Goal: Task Accomplishment & Management: Use online tool/utility

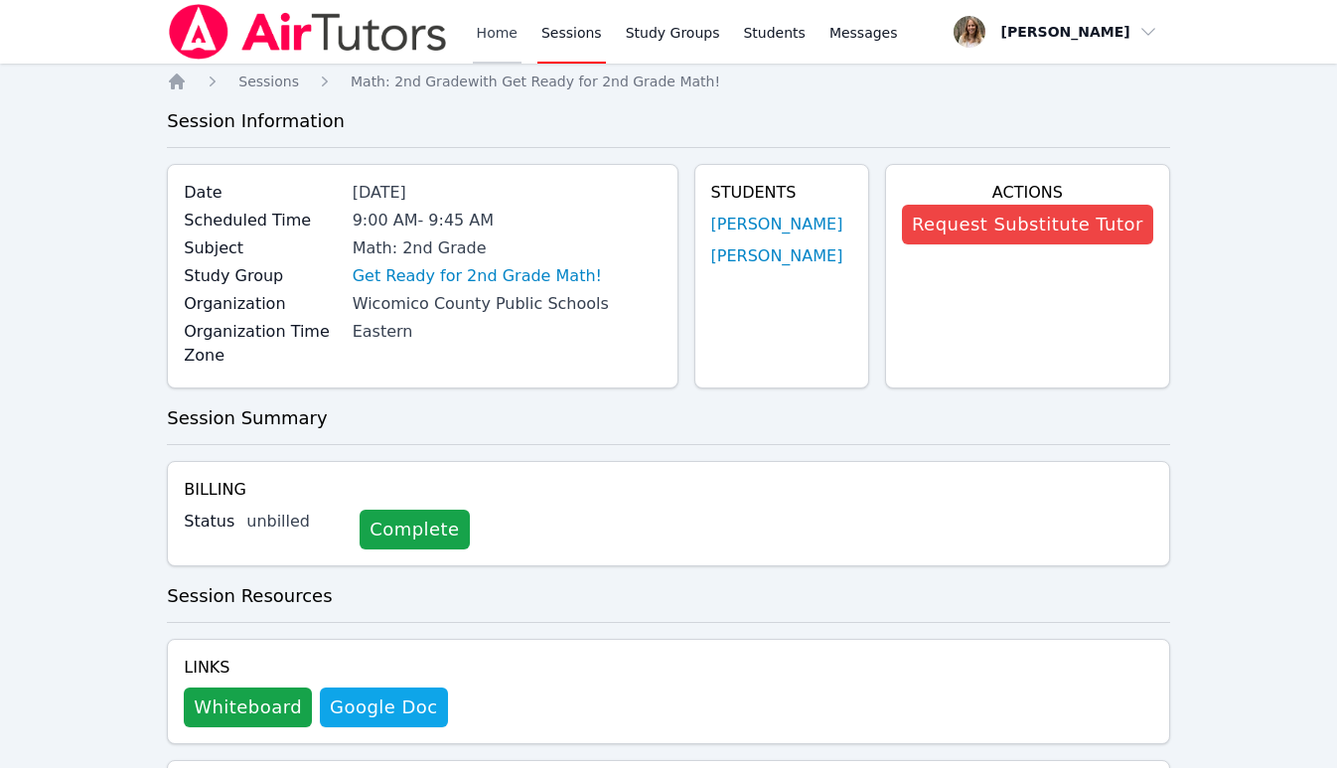
click at [493, 36] on link "Home" at bounding box center [497, 32] width 49 height 64
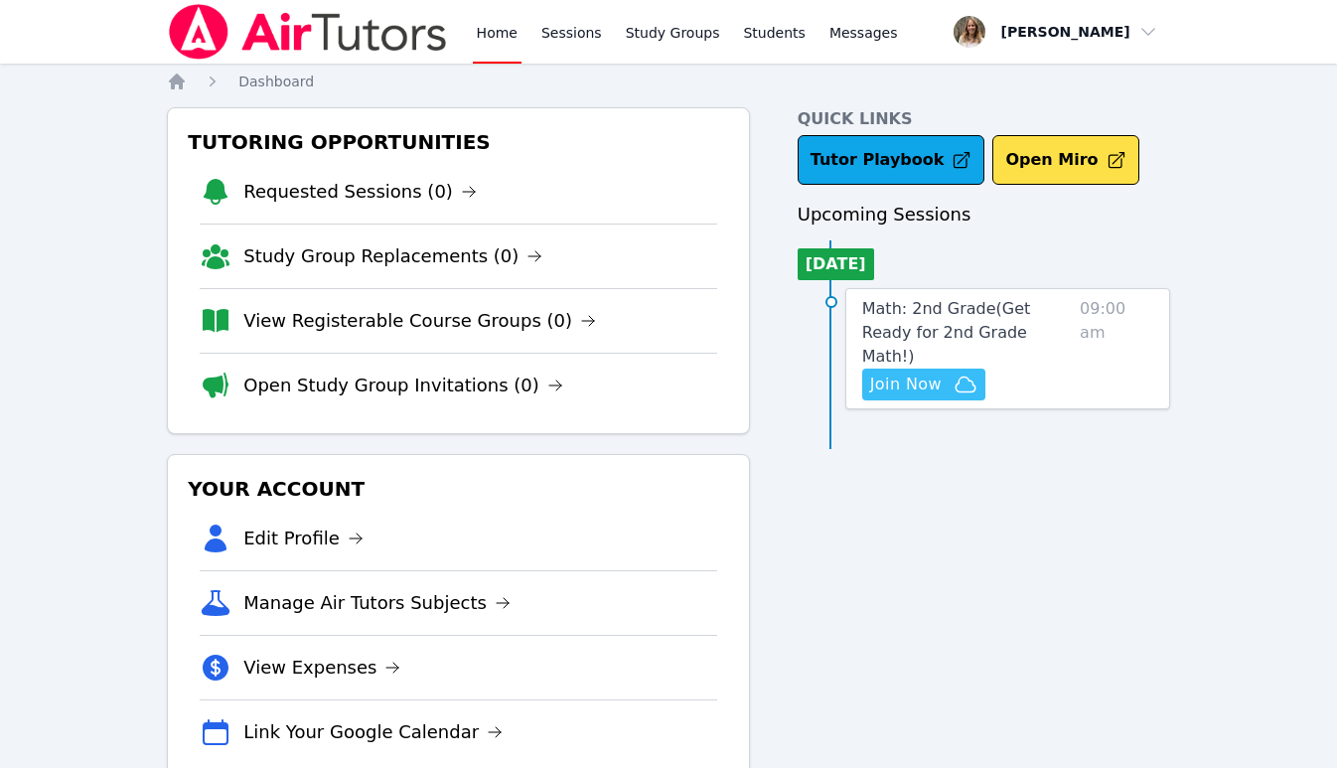
click at [910, 373] on span "Join Now" at bounding box center [906, 385] width 72 height 24
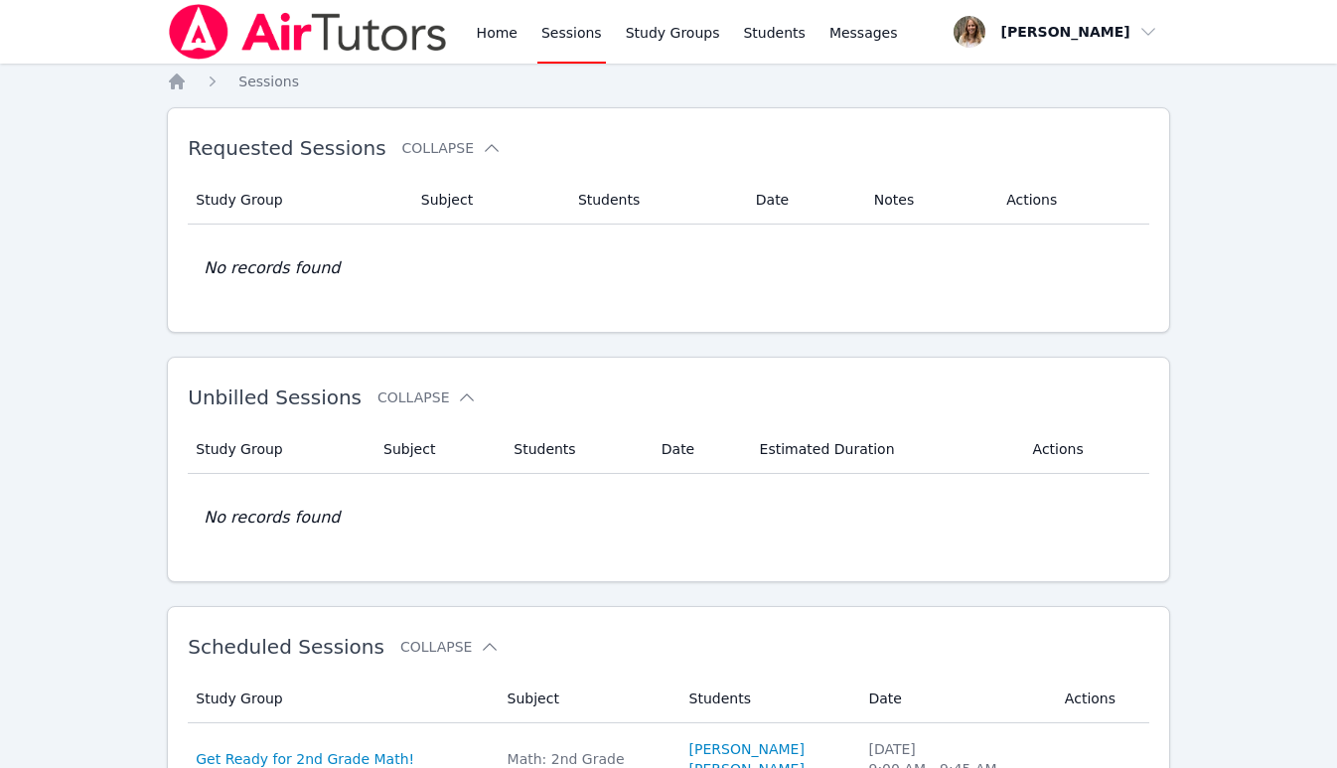
scroll to position [232, 0]
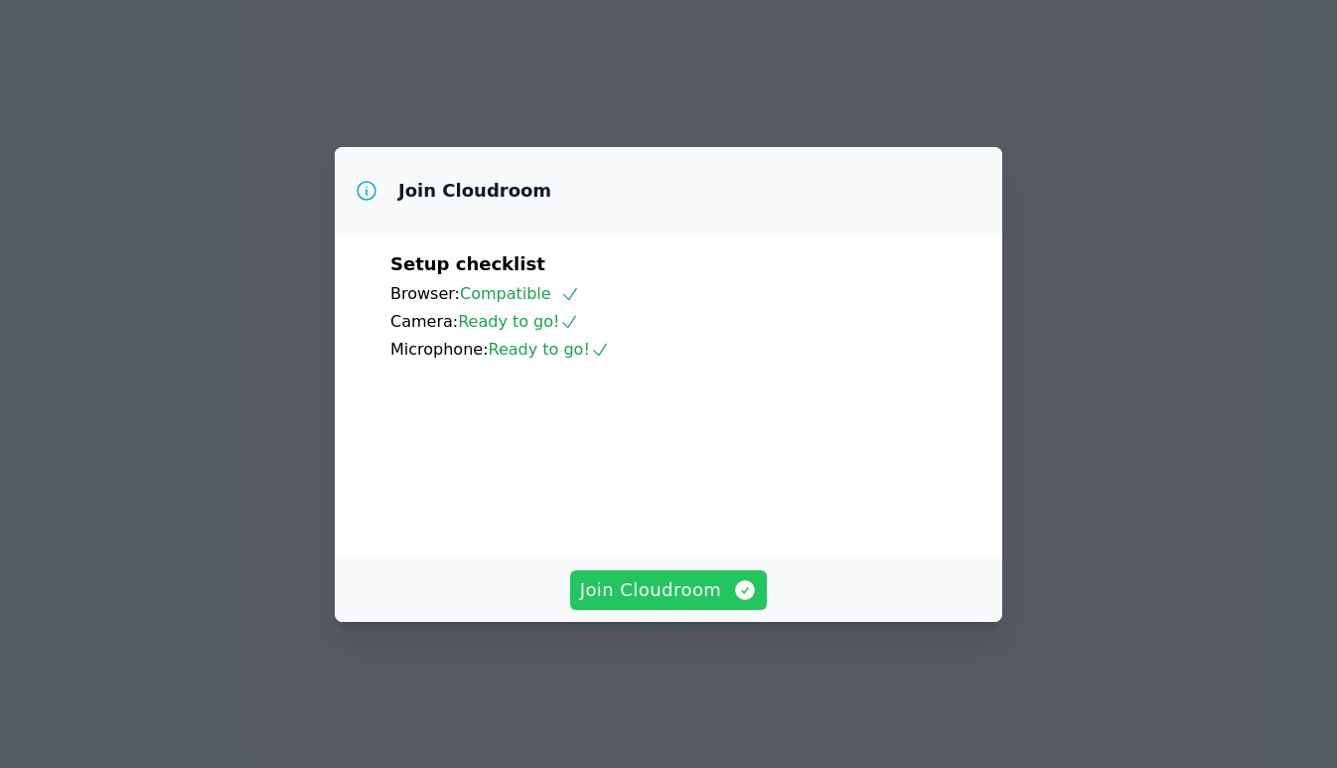
click at [678, 604] on span "Join Cloudroom" at bounding box center [669, 590] width 178 height 28
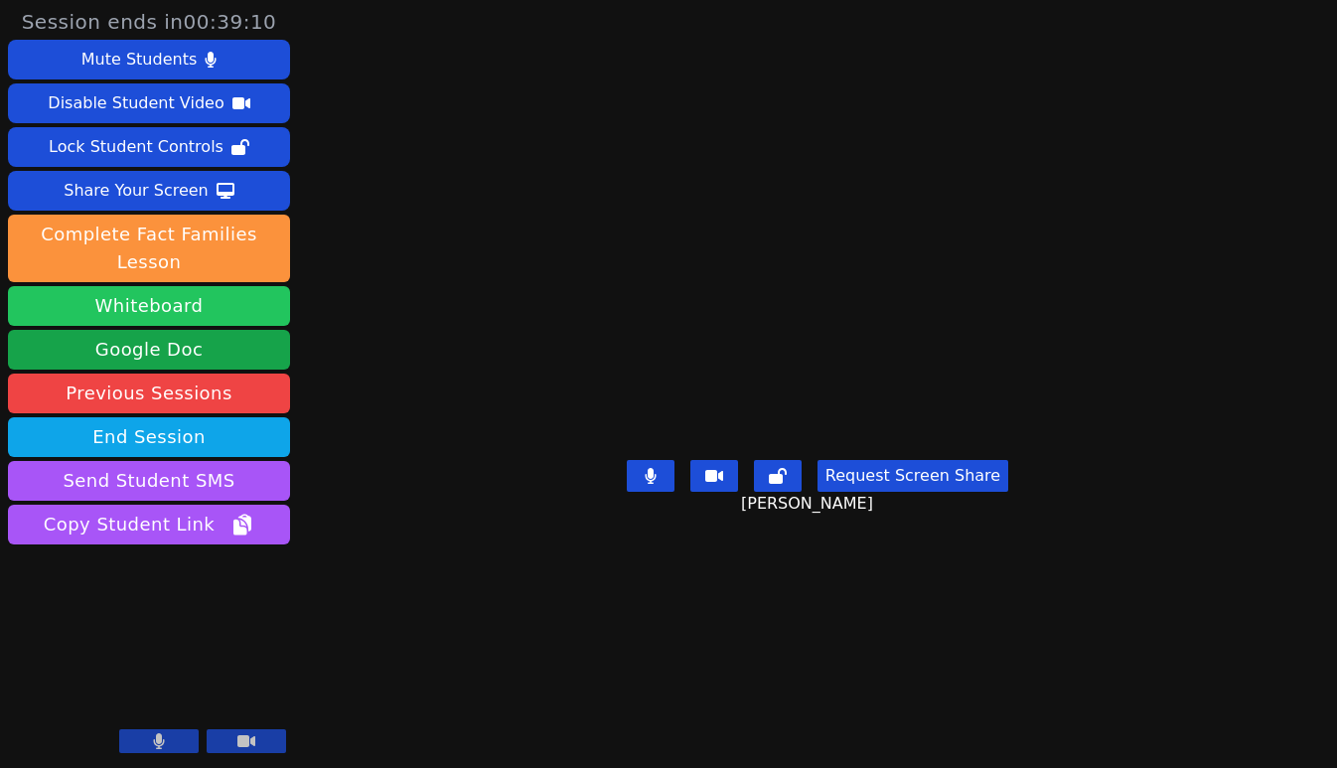
click at [174, 303] on button "Whiteboard" at bounding box center [149, 306] width 282 height 40
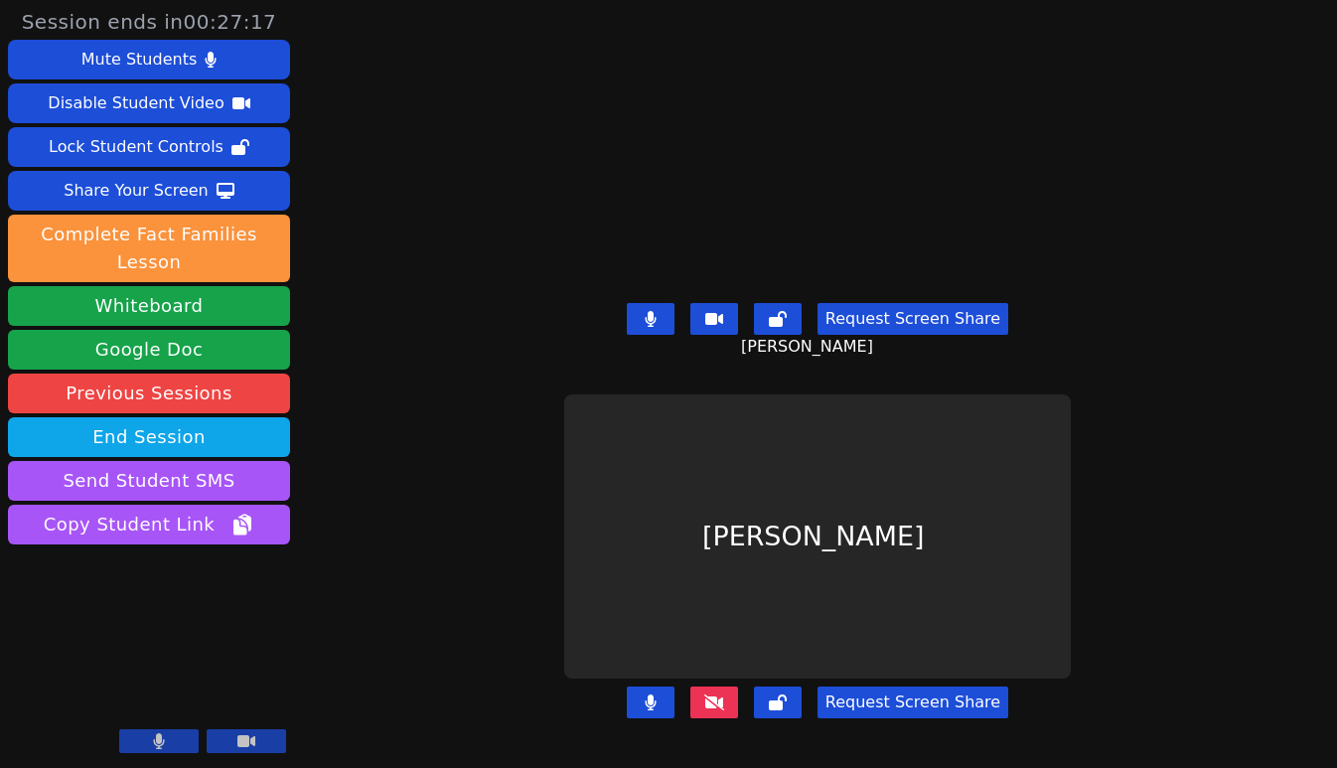
click at [722, 697] on icon at bounding box center [714, 702] width 20 height 16
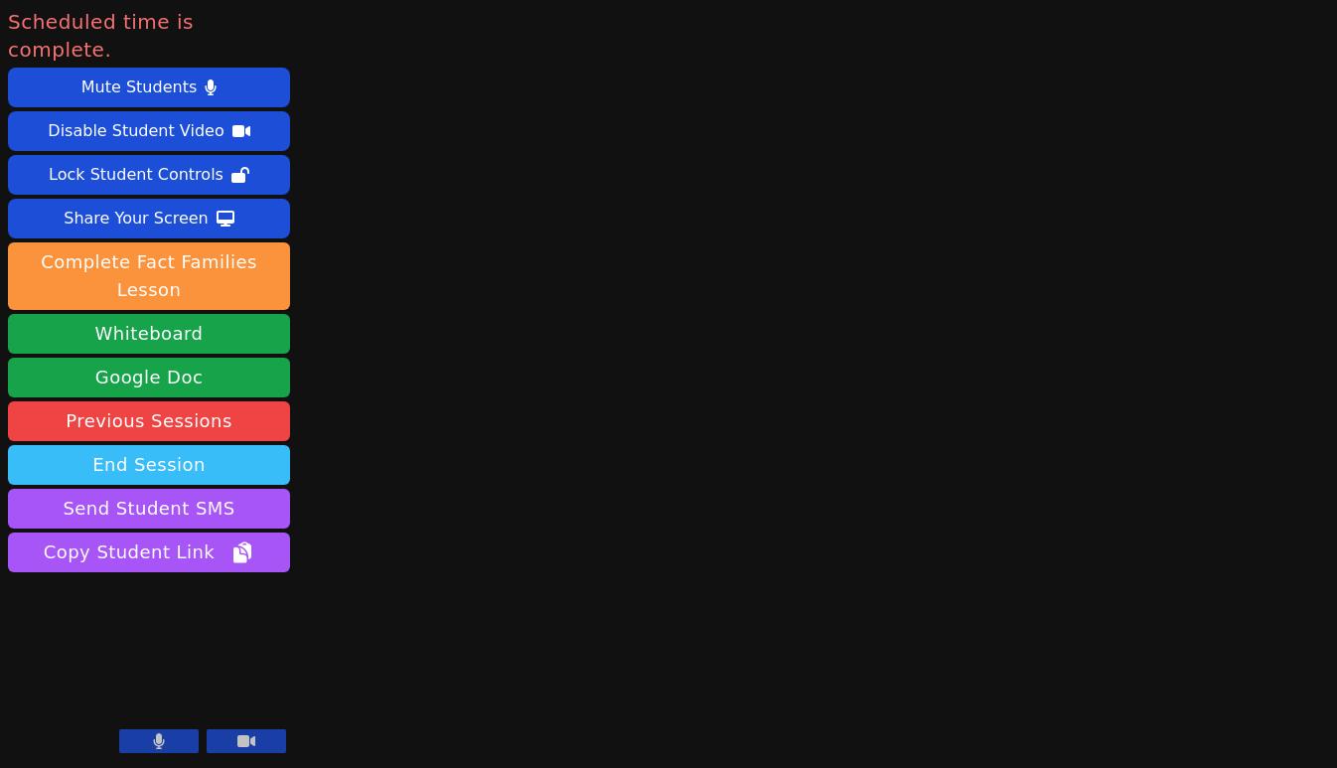
click at [216, 446] on button "End Session" at bounding box center [149, 465] width 282 height 40
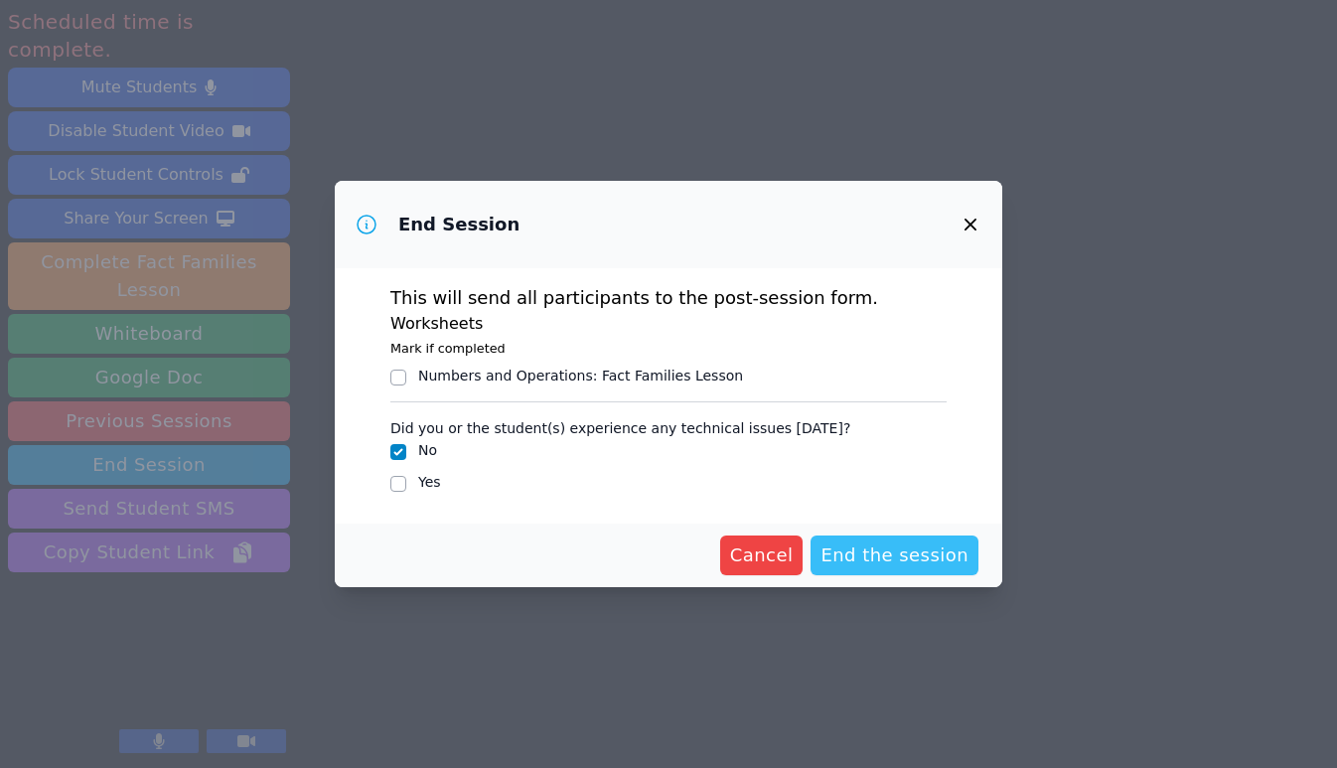
click at [876, 564] on span "End the session" at bounding box center [895, 555] width 148 height 28
click at [401, 483] on input "Yes" at bounding box center [398, 484] width 16 height 16
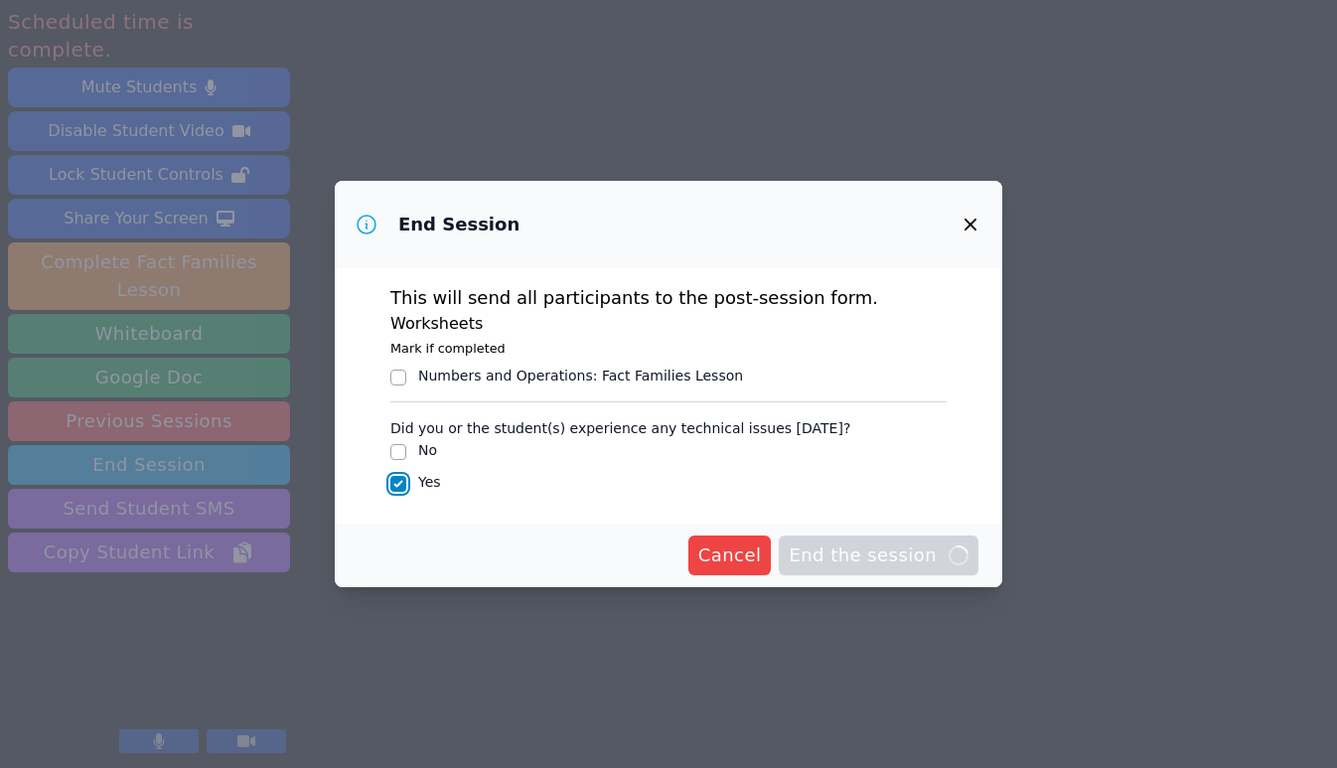
checkbox input "true"
click at [968, 268] on div "This will send all participants to the post-session form. Worksheets Mark if co…" at bounding box center [669, 395] width 668 height 255
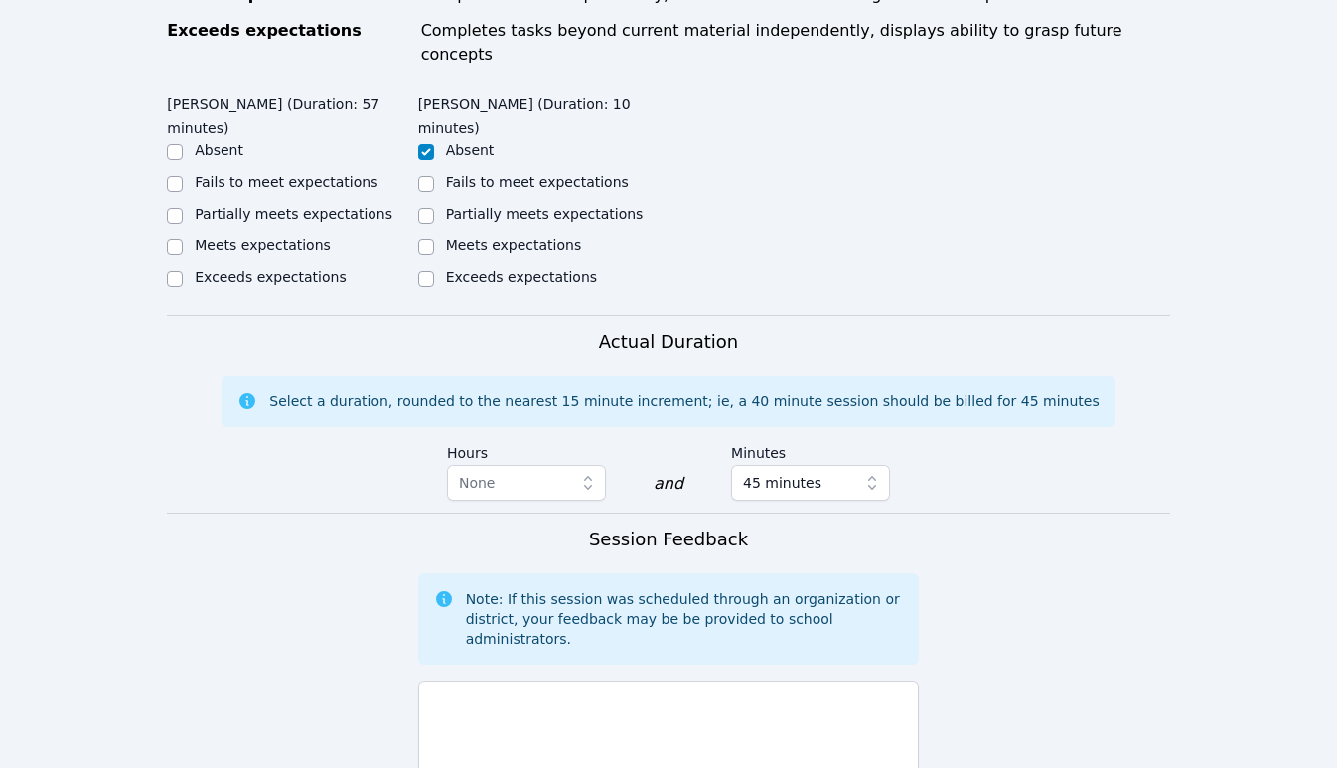
scroll to position [952, 0]
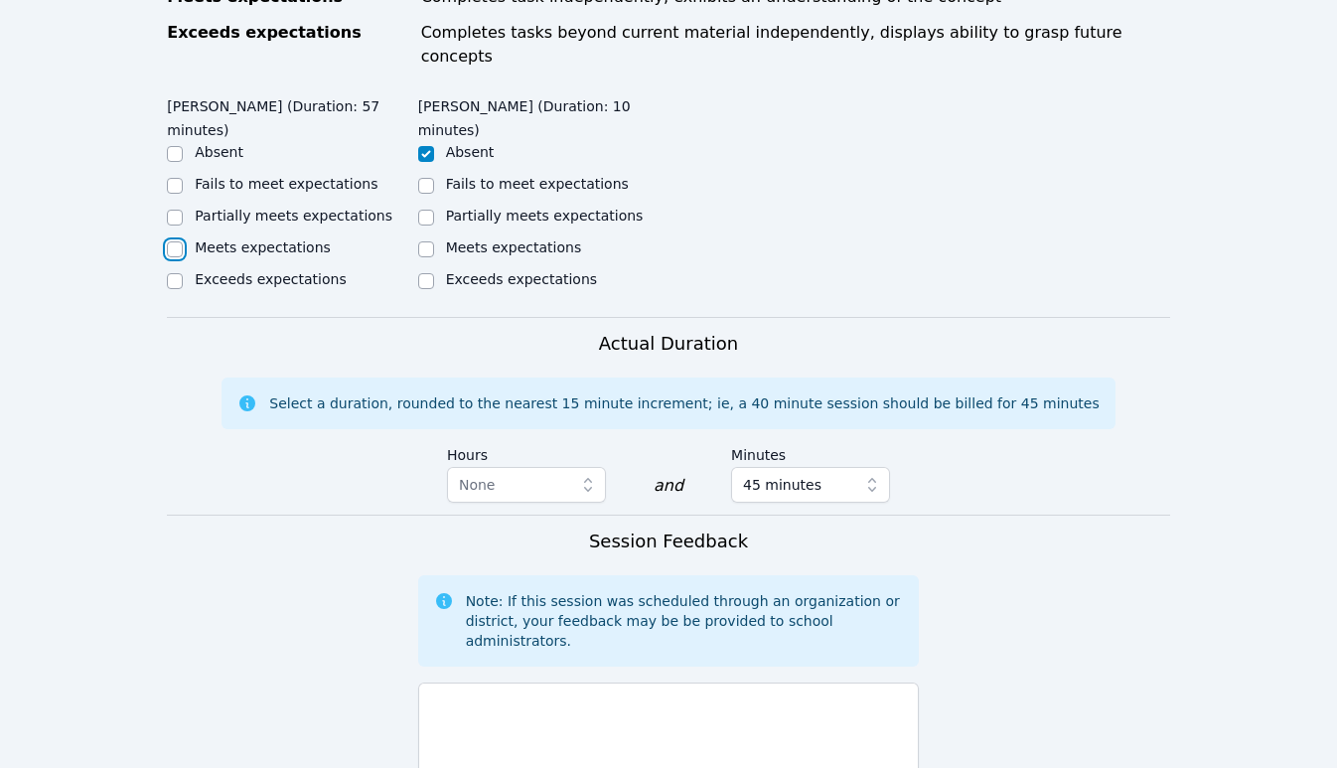
click at [176, 241] on input "Meets expectations" at bounding box center [175, 249] width 16 height 16
checkbox input "true"
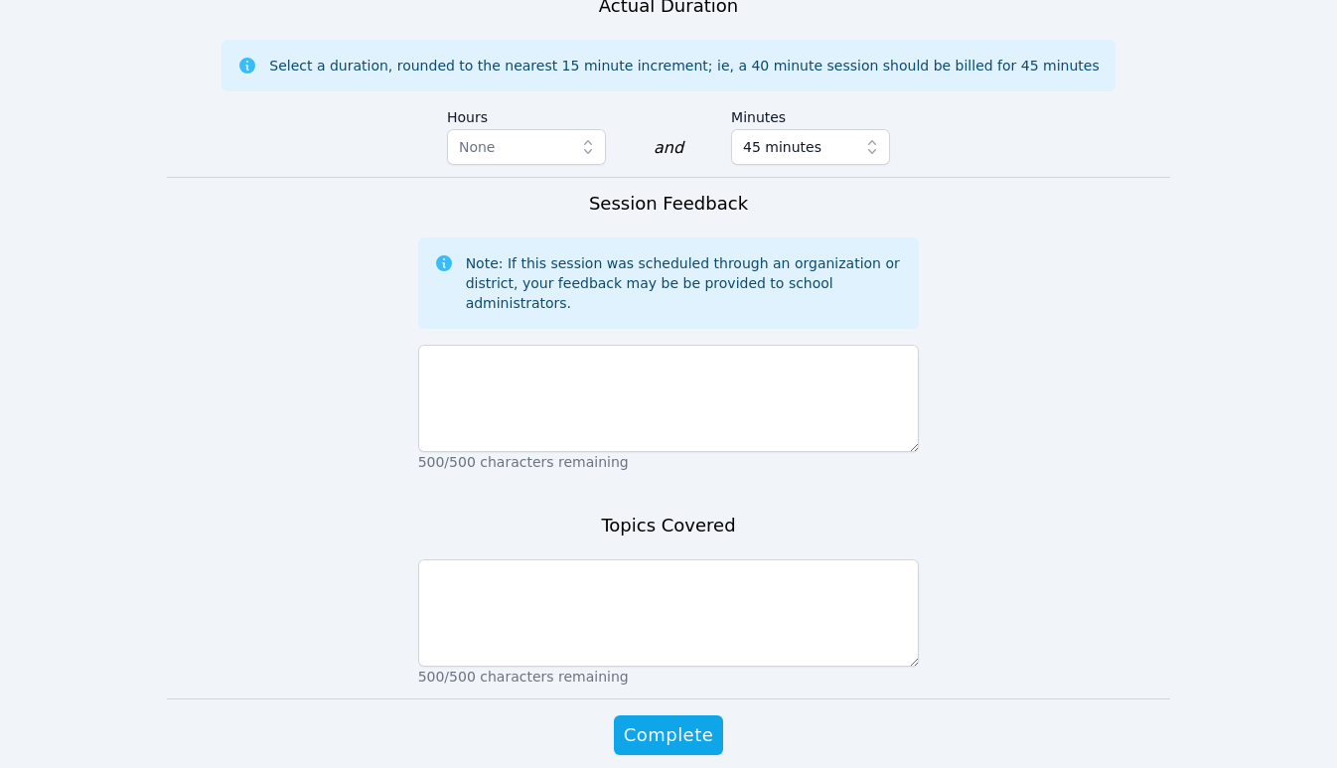
scroll to position [1300, 0]
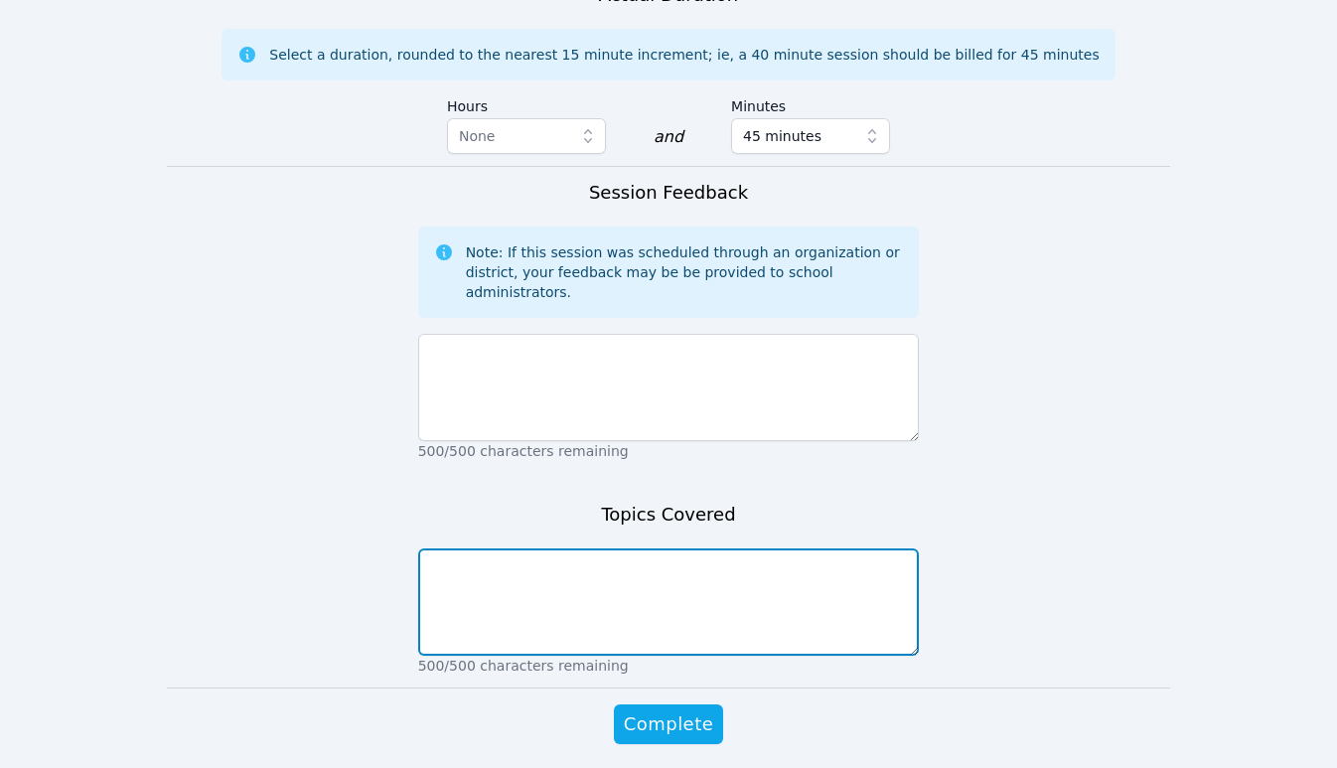
click at [451, 548] on textarea at bounding box center [669, 601] width 502 height 107
type textarea "Fact families, adding by counting up and skip counting by 5's"
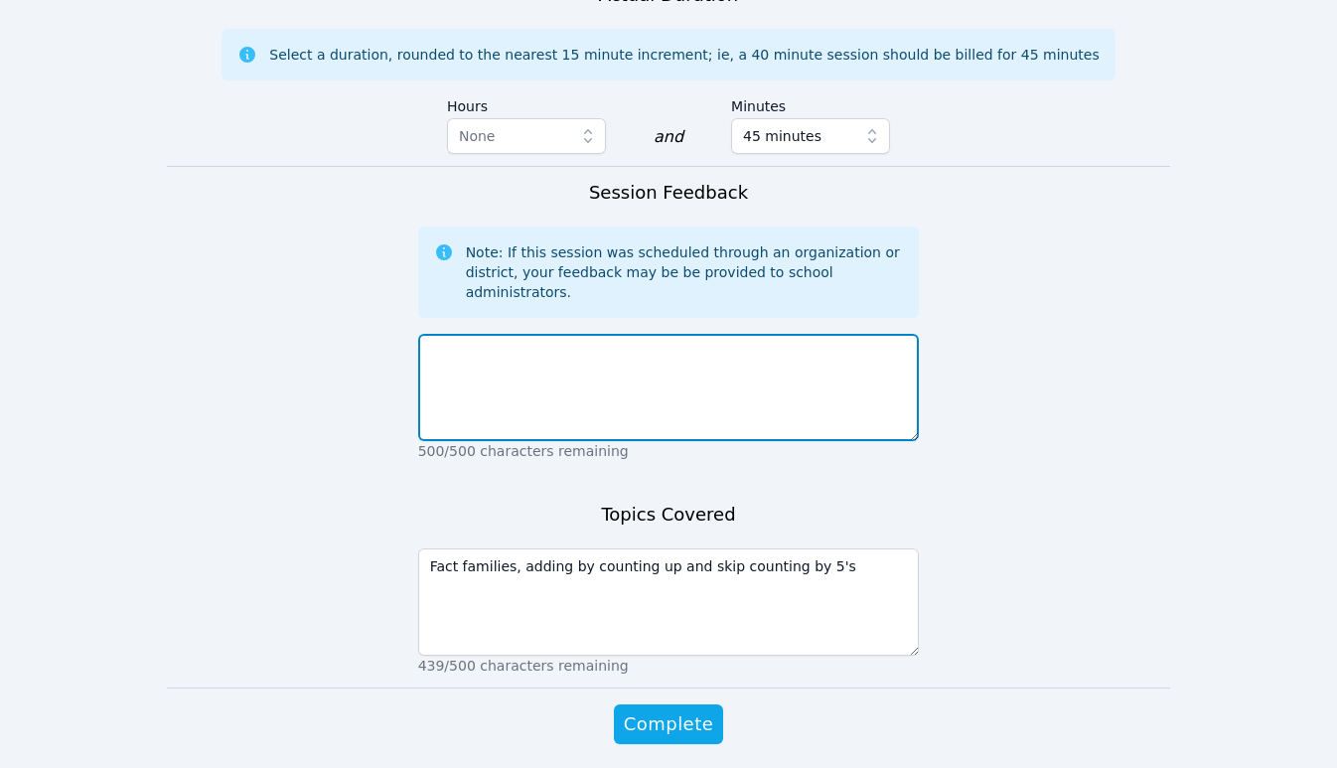
click at [485, 334] on textarea at bounding box center [669, 387] width 502 height 107
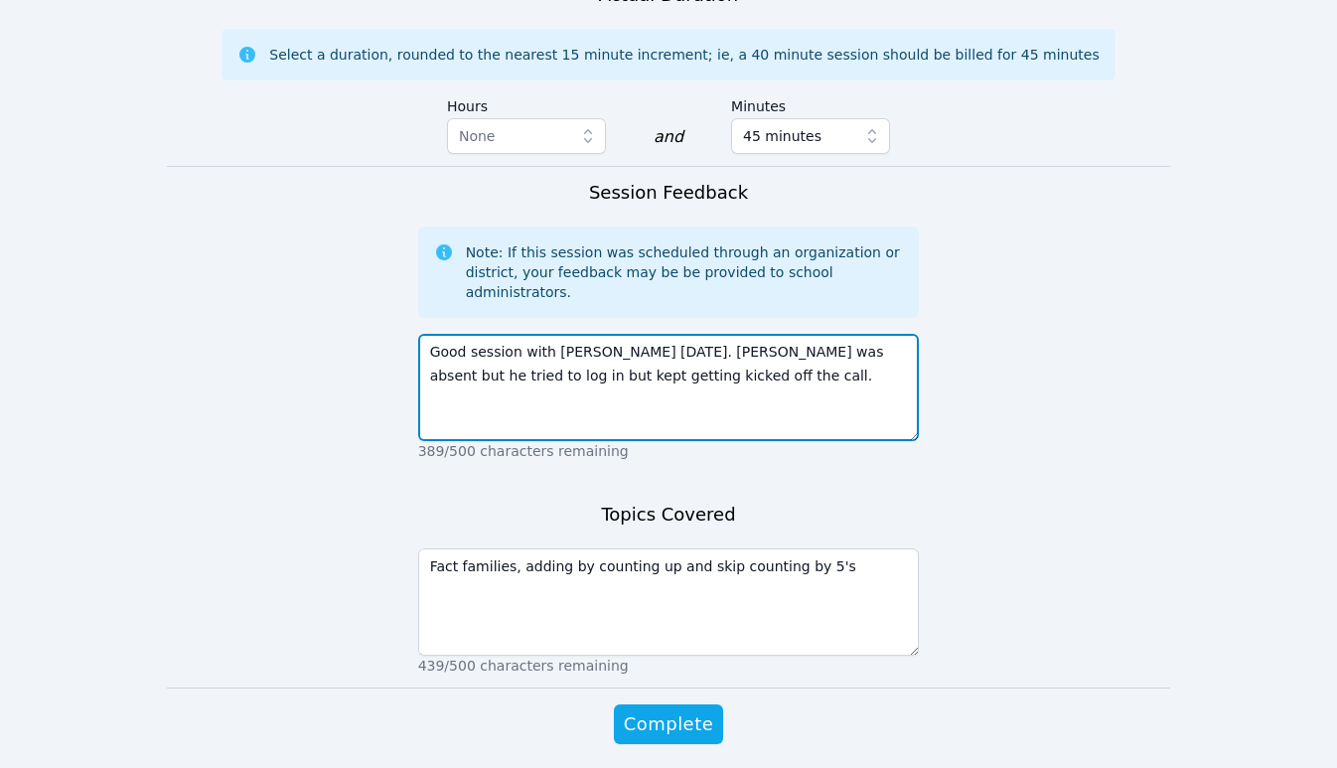
drag, startPoint x: 665, startPoint y: 303, endPoint x: 457, endPoint y: 302, distance: 207.6
click at [457, 334] on textarea "Good session with [PERSON_NAME] [DATE]. [PERSON_NAME] was absent but he tried t…" at bounding box center [669, 387] width 502 height 107
click at [644, 334] on textarea "Good session with [PERSON_NAME] [DATE]. [PERSON_NAME] was absent but he tried t…" at bounding box center [669, 387] width 502 height 107
drag, startPoint x: 651, startPoint y: 284, endPoint x: 425, endPoint y: 284, distance: 225.5
click at [425, 334] on textarea "Good session with [PERSON_NAME] [DATE]. [PERSON_NAME] was absent but he tried t…" at bounding box center [669, 387] width 502 height 107
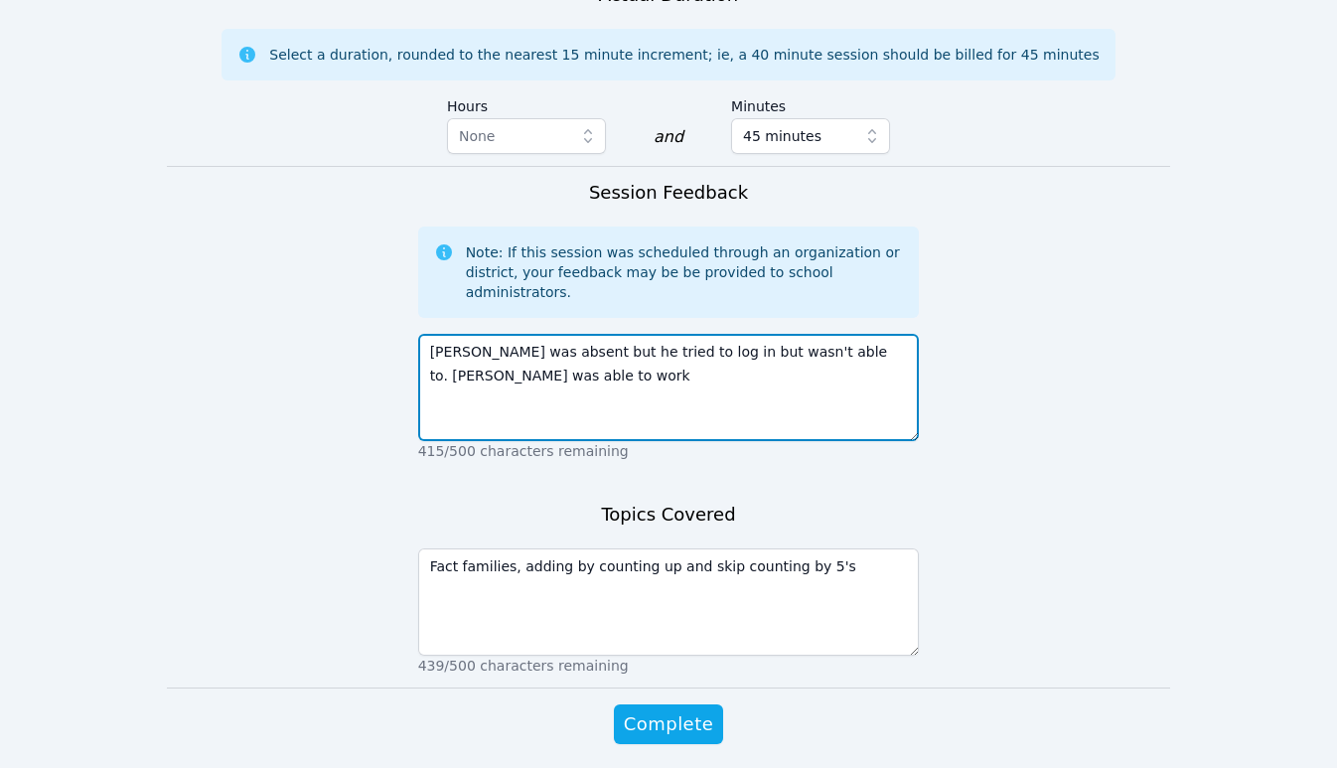
click at [522, 334] on textarea "[PERSON_NAME] was absent but he tried to log in but wasn't able to. [PERSON_NAM…" at bounding box center [669, 387] width 502 height 107
drag, startPoint x: 637, startPoint y: 306, endPoint x: 479, endPoint y: 311, distance: 158.0
click at [479, 334] on textarea "[PERSON_NAME] was absent but he tried to log in but wasn't able to. [PERSON_NAM…" at bounding box center [669, 387] width 502 height 107
click at [667, 334] on textarea "[PERSON_NAME] was absent but he tried to log in but wasn't able to. [PERSON_NAM…" at bounding box center [669, 387] width 502 height 107
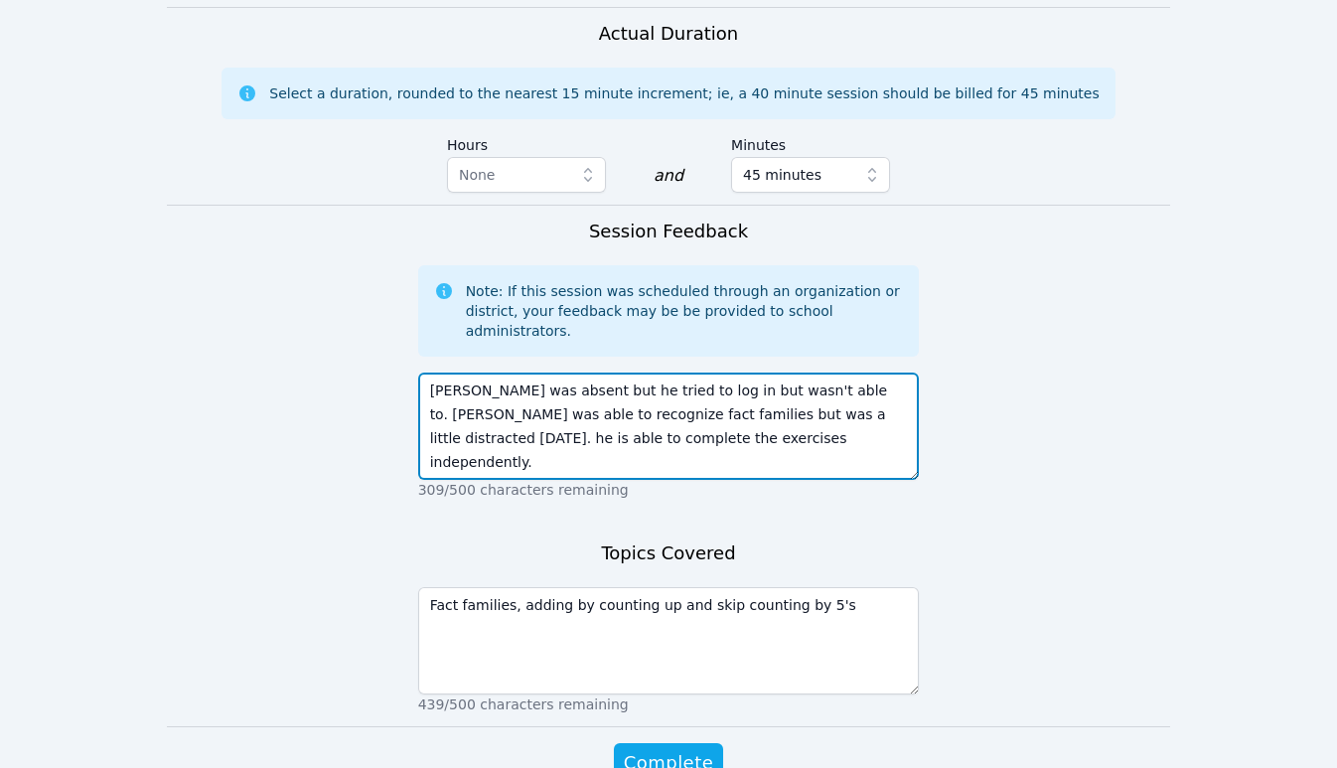
scroll to position [1261, 0]
type textarea "[PERSON_NAME] was absent but he tried to log in but wasn't able to. [PERSON_NAM…"
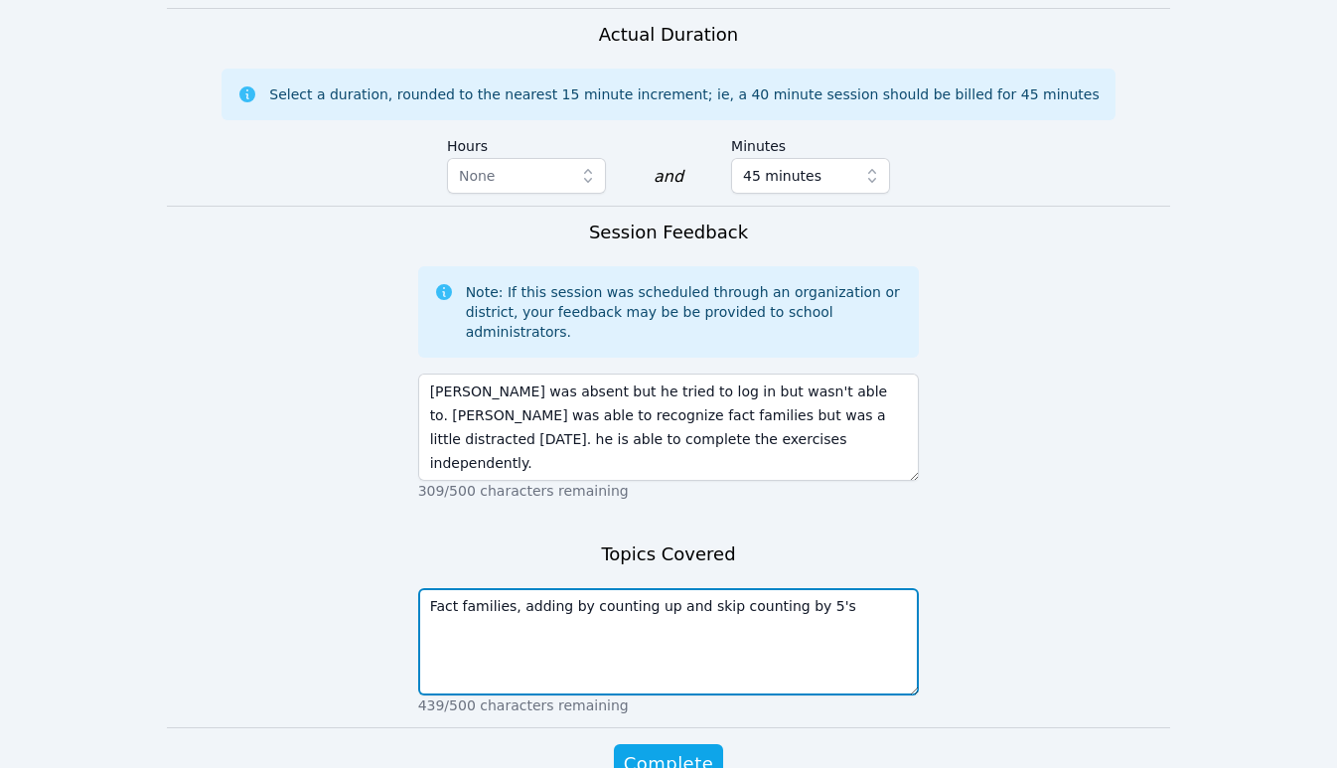
click at [651, 588] on textarea "Fact families, adding by counting up and skip counting by 5's" at bounding box center [669, 641] width 502 height 107
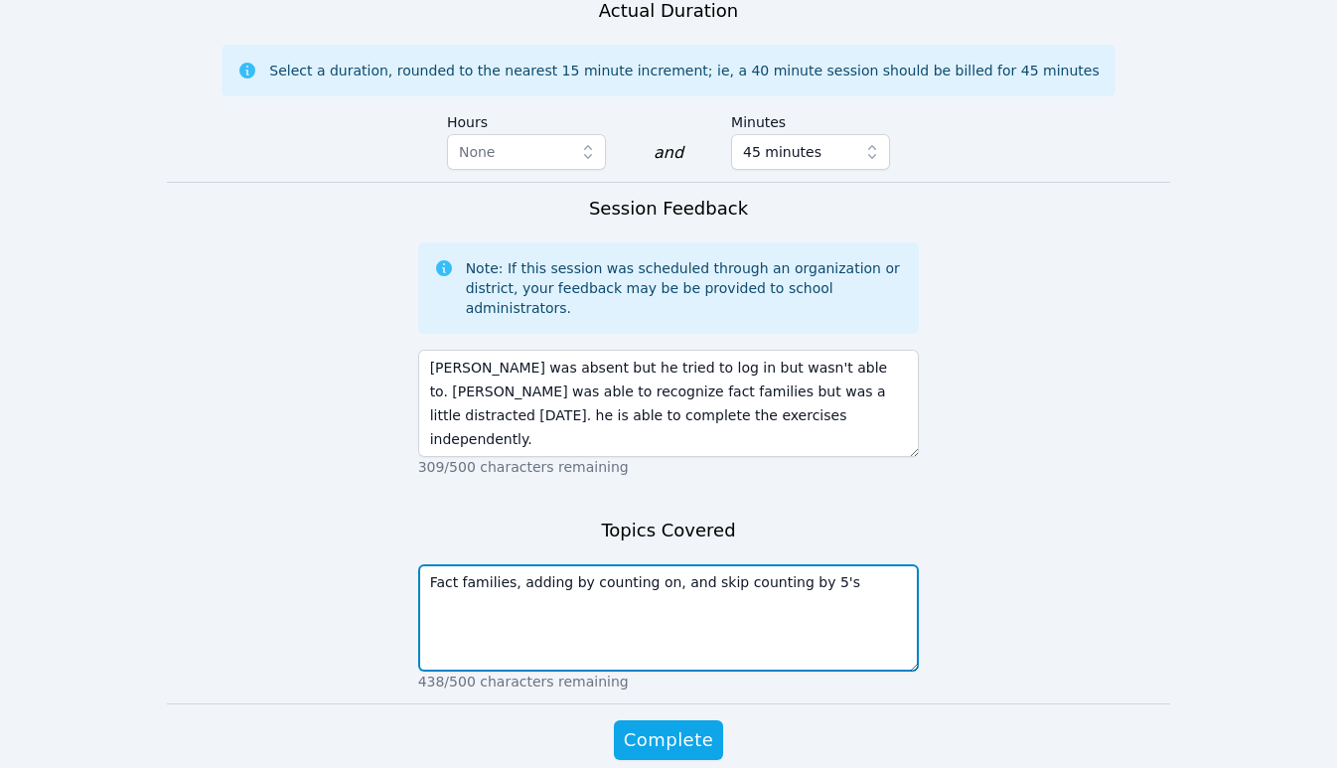
scroll to position [1300, 0]
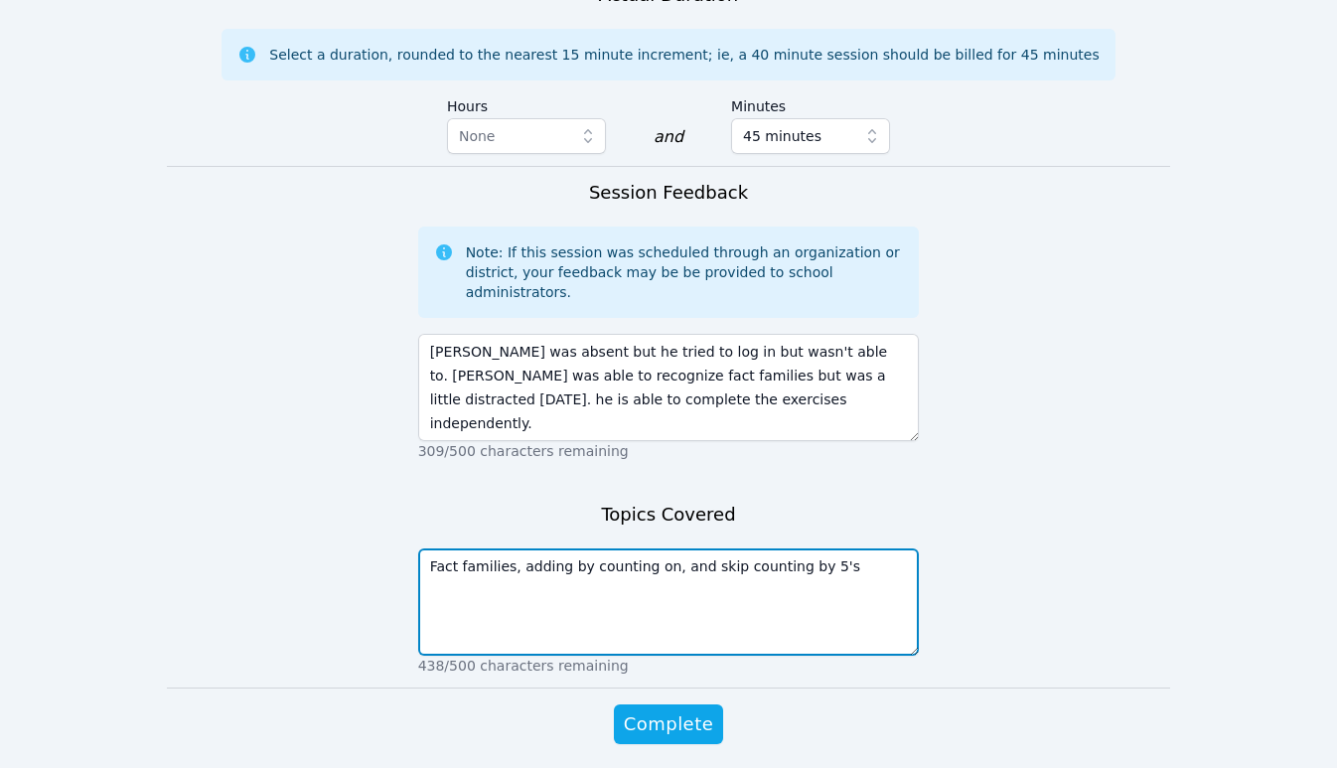
type textarea "Fact families, adding by counting on, and skip counting by 5's"
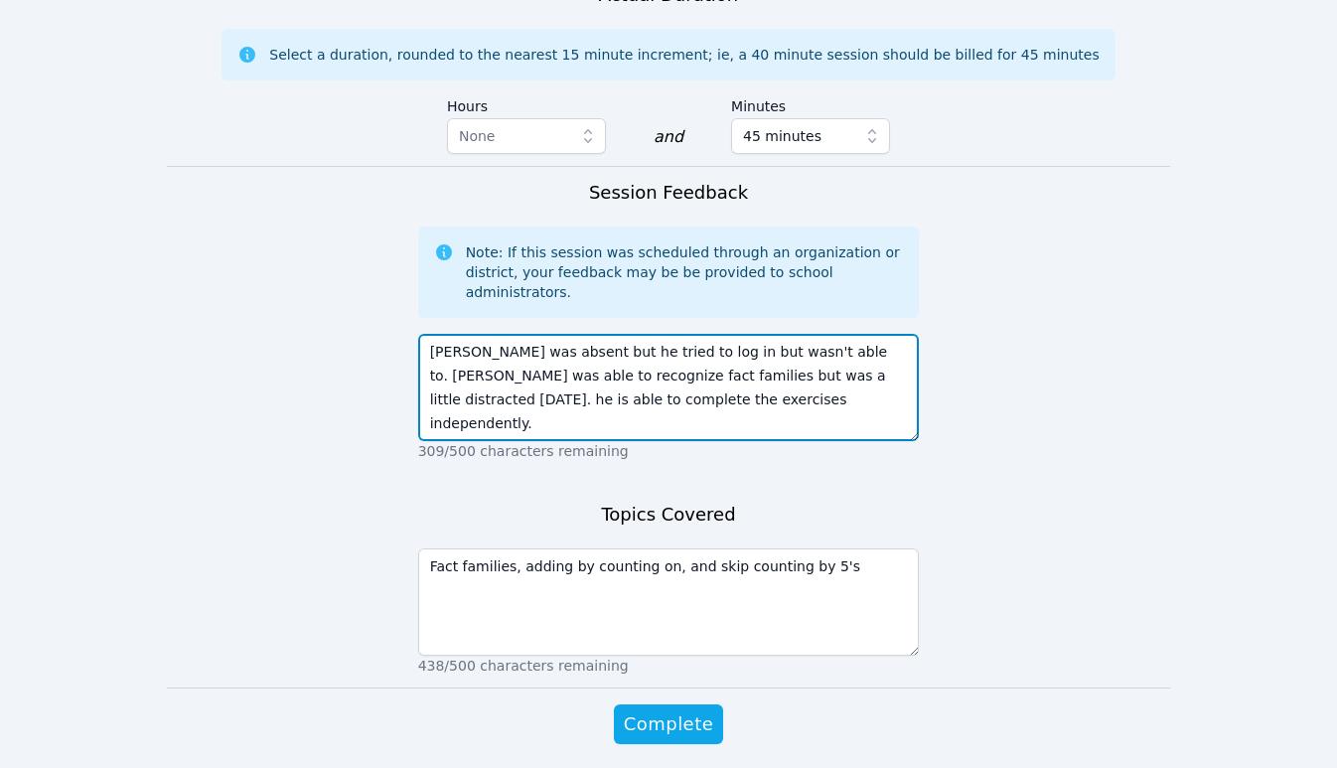
click at [858, 334] on textarea "[PERSON_NAME] was absent but he tried to log in but wasn't able to. [PERSON_NAM…" at bounding box center [669, 387] width 502 height 107
click at [677, 334] on textarea "[PERSON_NAME] was absent but he tried to log in but wasn't able to. [PERSON_NAM…" at bounding box center [669, 387] width 502 height 107
click at [732, 334] on textarea "[PERSON_NAME] was absent but he tried to log in but wasn't able to. [PERSON_NAM…" at bounding box center [669, 387] width 502 height 107
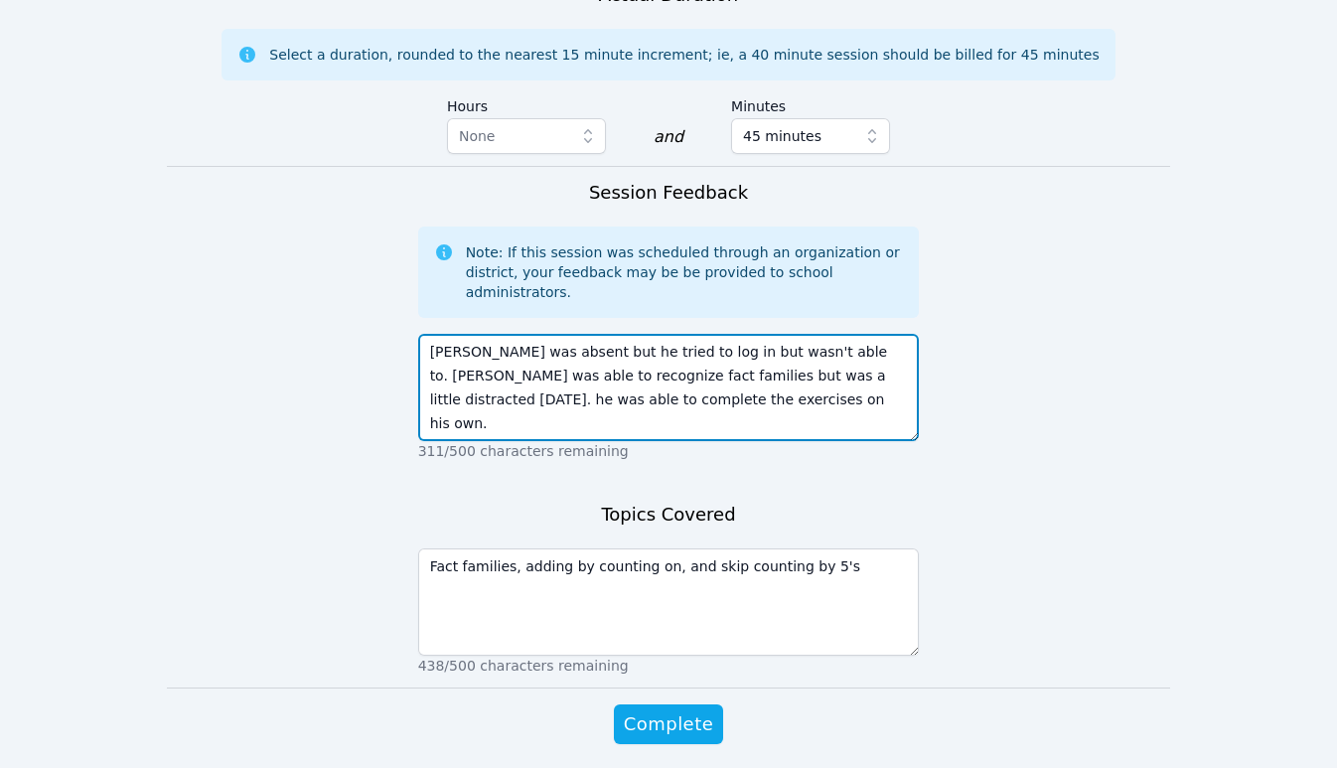
click at [539, 334] on textarea "[PERSON_NAME] was absent but he tried to log in but wasn't able to. [PERSON_NAM…" at bounding box center [669, 387] width 502 height 107
click at [563, 334] on textarea "[PERSON_NAME] was absent. but he tried to log in but wasn't able to. [PERSON_NA…" at bounding box center [669, 387] width 502 height 107
click at [554, 334] on textarea "[PERSON_NAME] was absent. he tried to log in but wasn't able to. [PERSON_NAME] …" at bounding box center [669, 387] width 502 height 107
click at [657, 334] on textarea "[PERSON_NAME] was absent. He tried to log in but wasn't able to. [PERSON_NAME] …" at bounding box center [669, 387] width 502 height 107
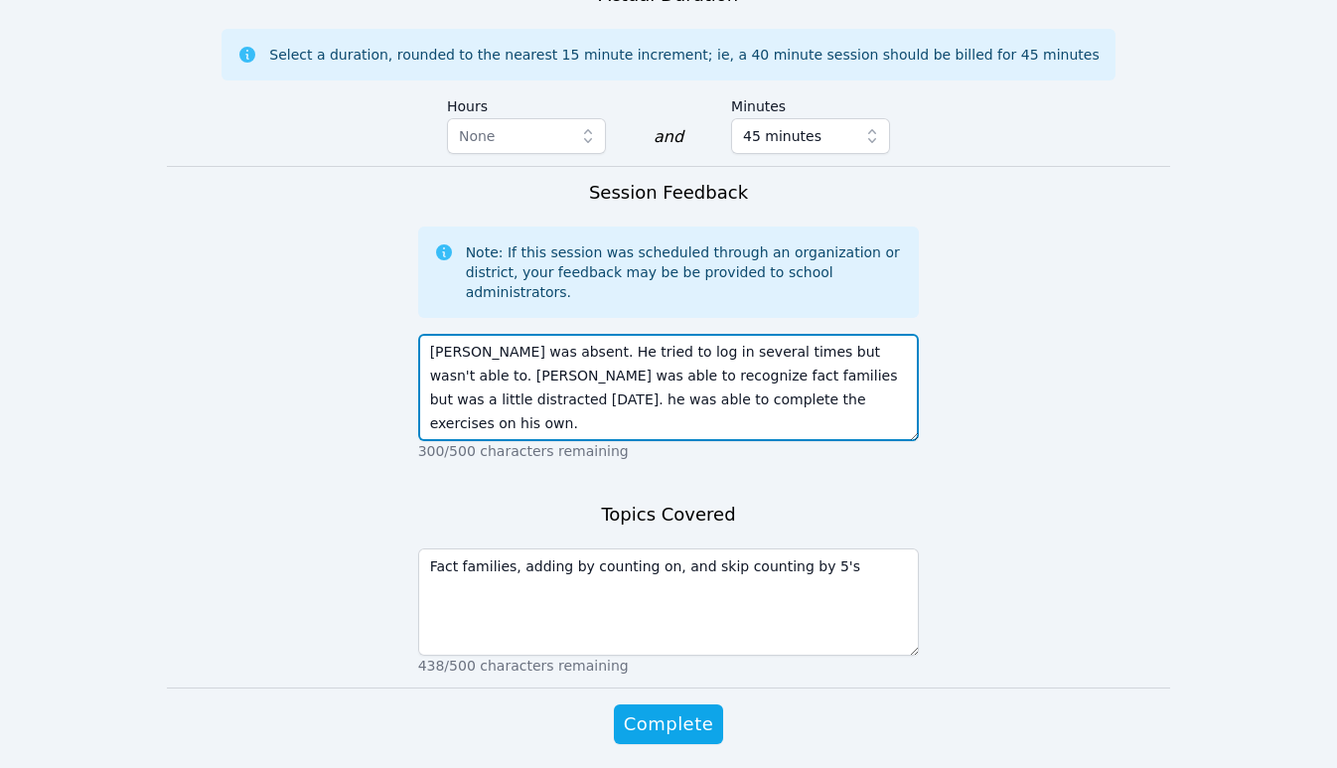
click at [431, 334] on textarea "[PERSON_NAME] was absent. He tried to log in several times but wasn't able to. …" at bounding box center [669, 387] width 502 height 107
type textarea "[PERSON_NAME] was absent. He tried to log in several times but wasn't able to. …"
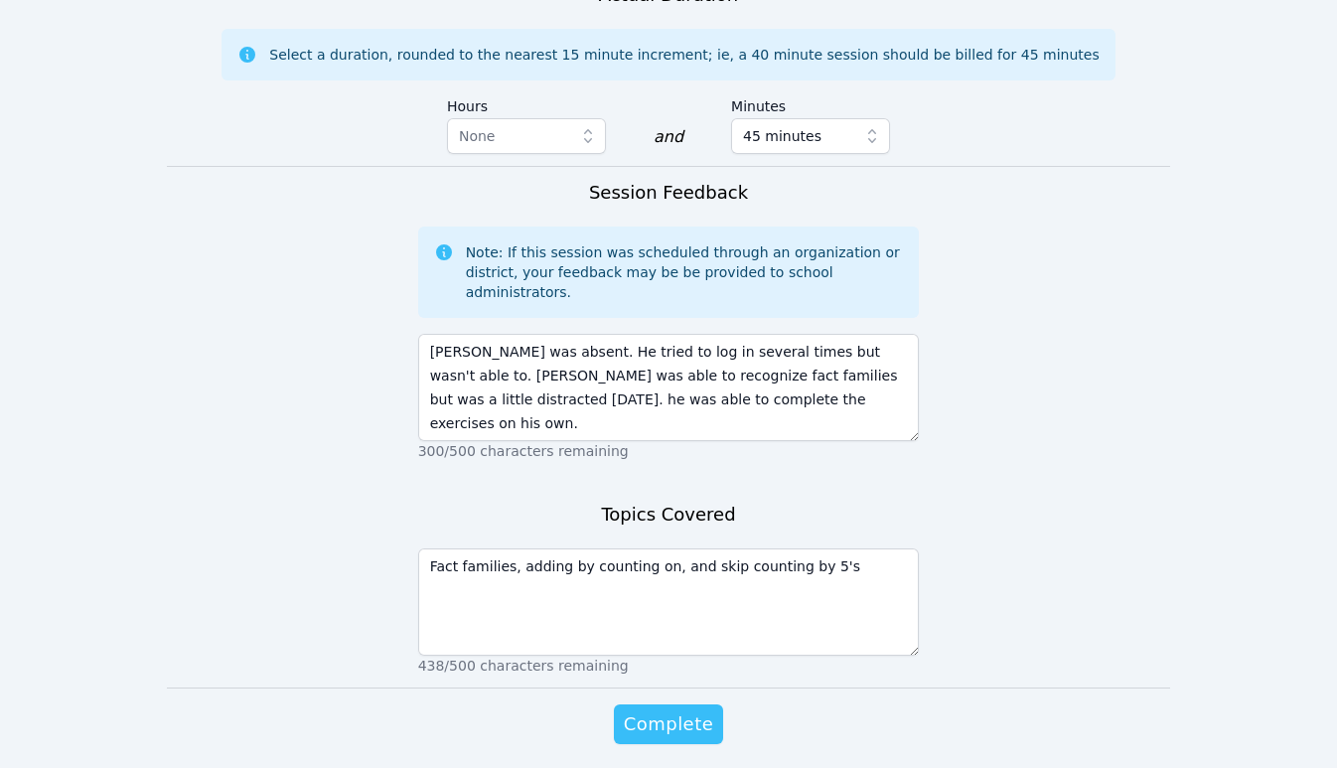
click at [663, 710] on span "Complete" at bounding box center [668, 724] width 89 height 28
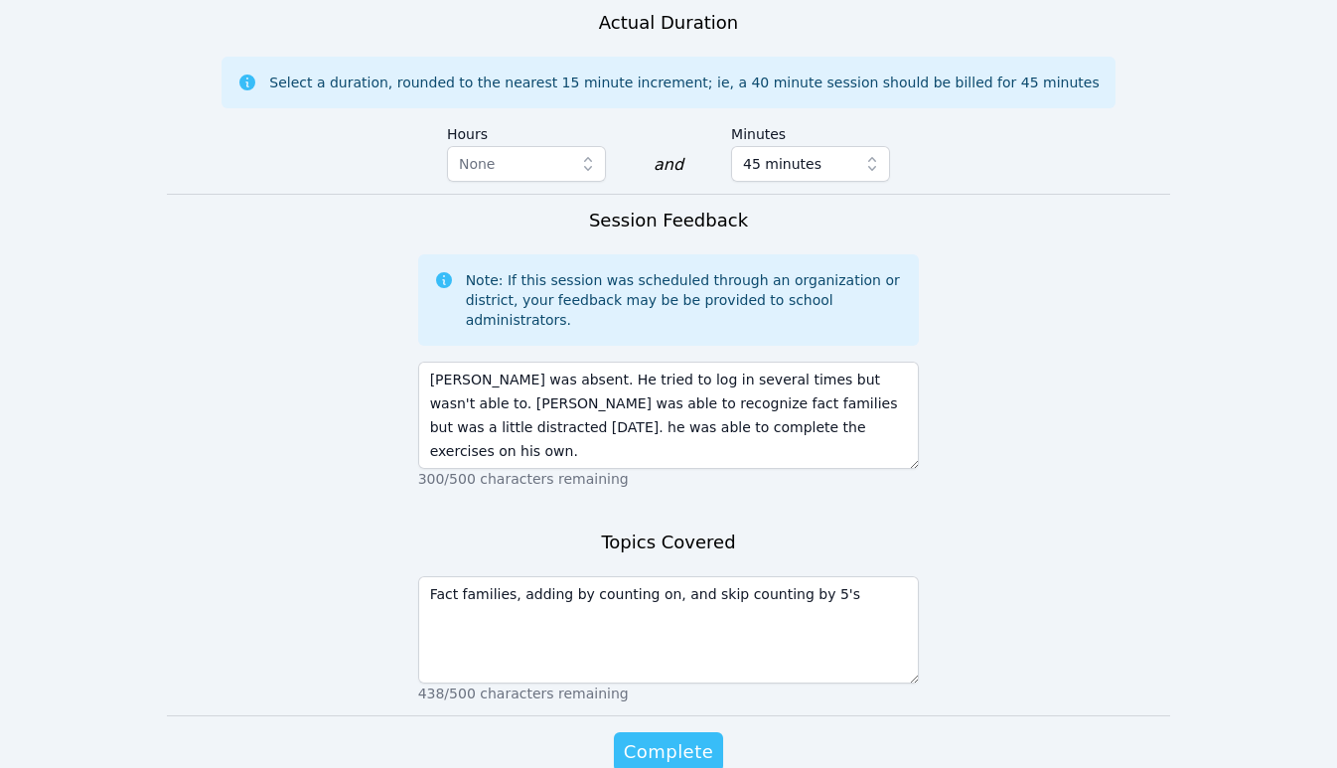
scroll to position [1328, 0]
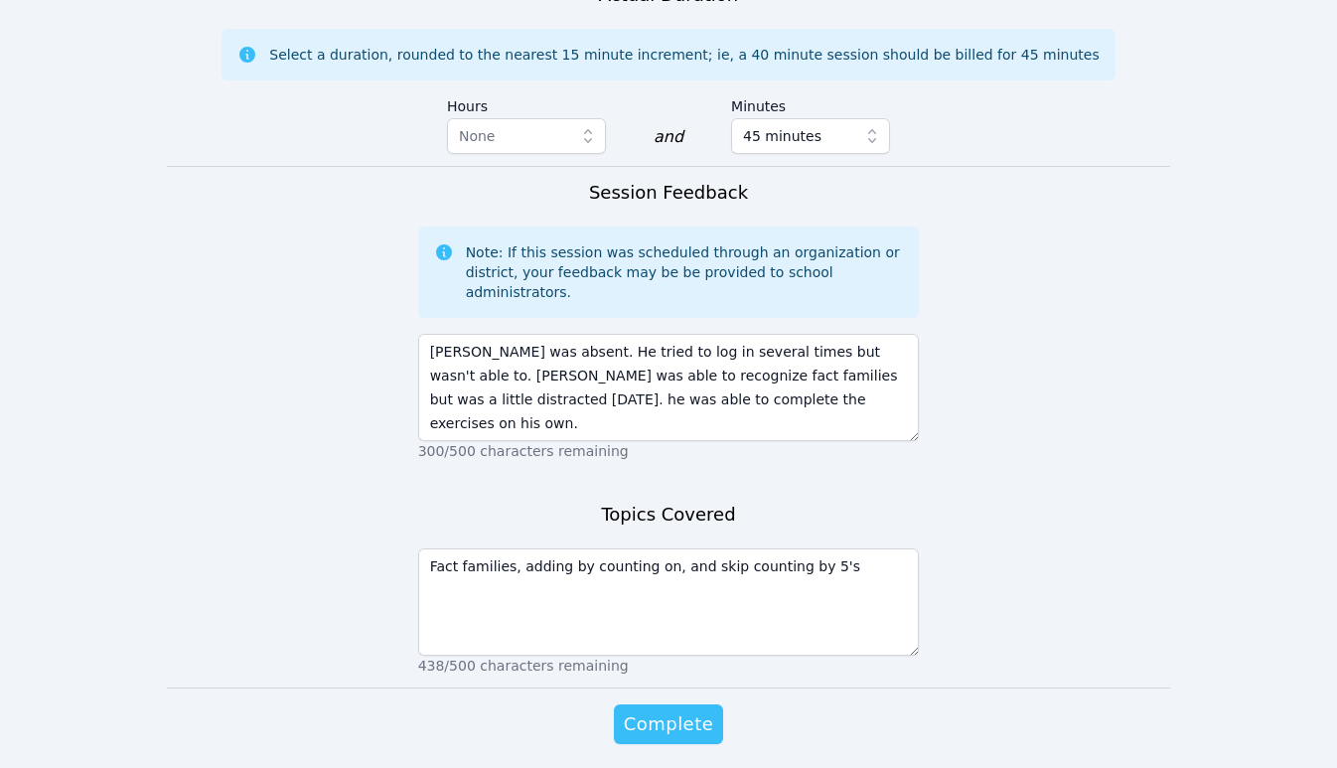
click at [649, 710] on span "Complete" at bounding box center [668, 724] width 89 height 28
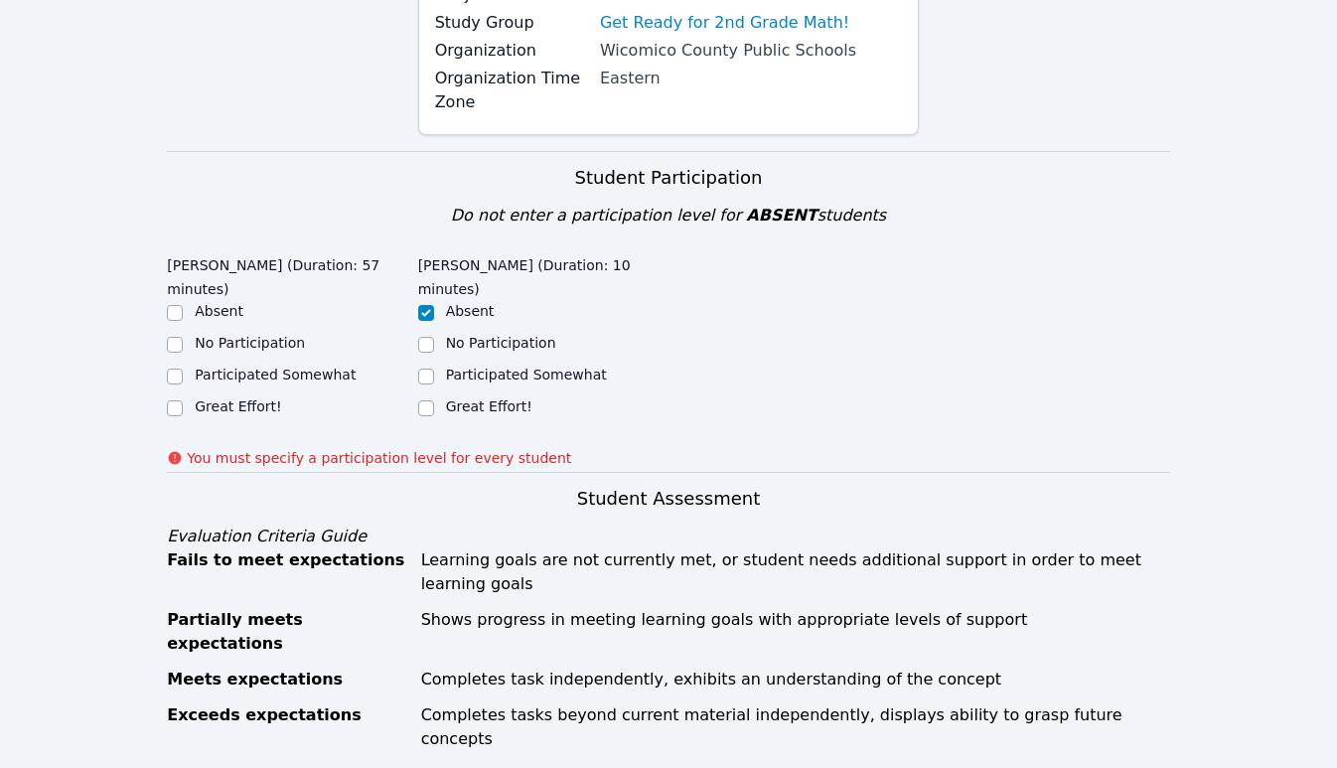
scroll to position [278, 0]
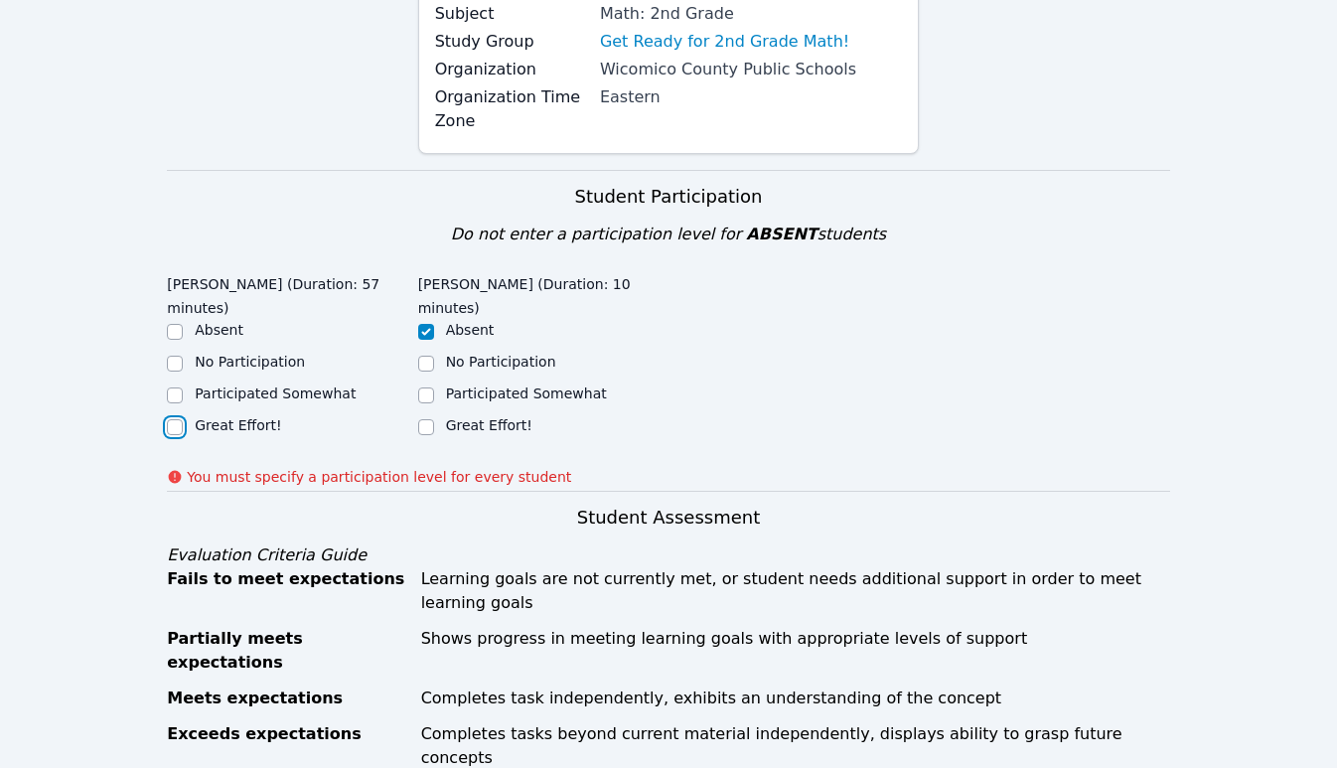
click at [171, 424] on input "Great Effort!" at bounding box center [175, 427] width 16 height 16
checkbox input "true"
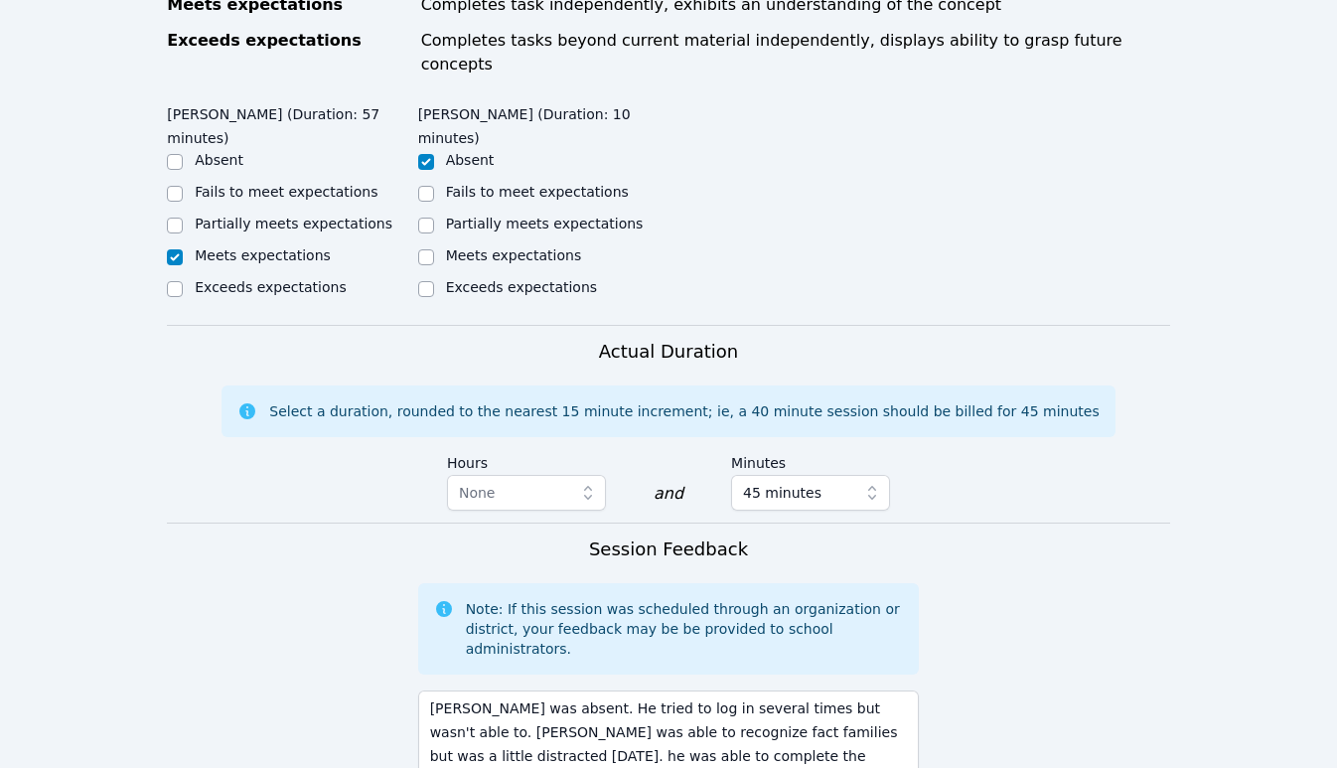
scroll to position [1328, 0]
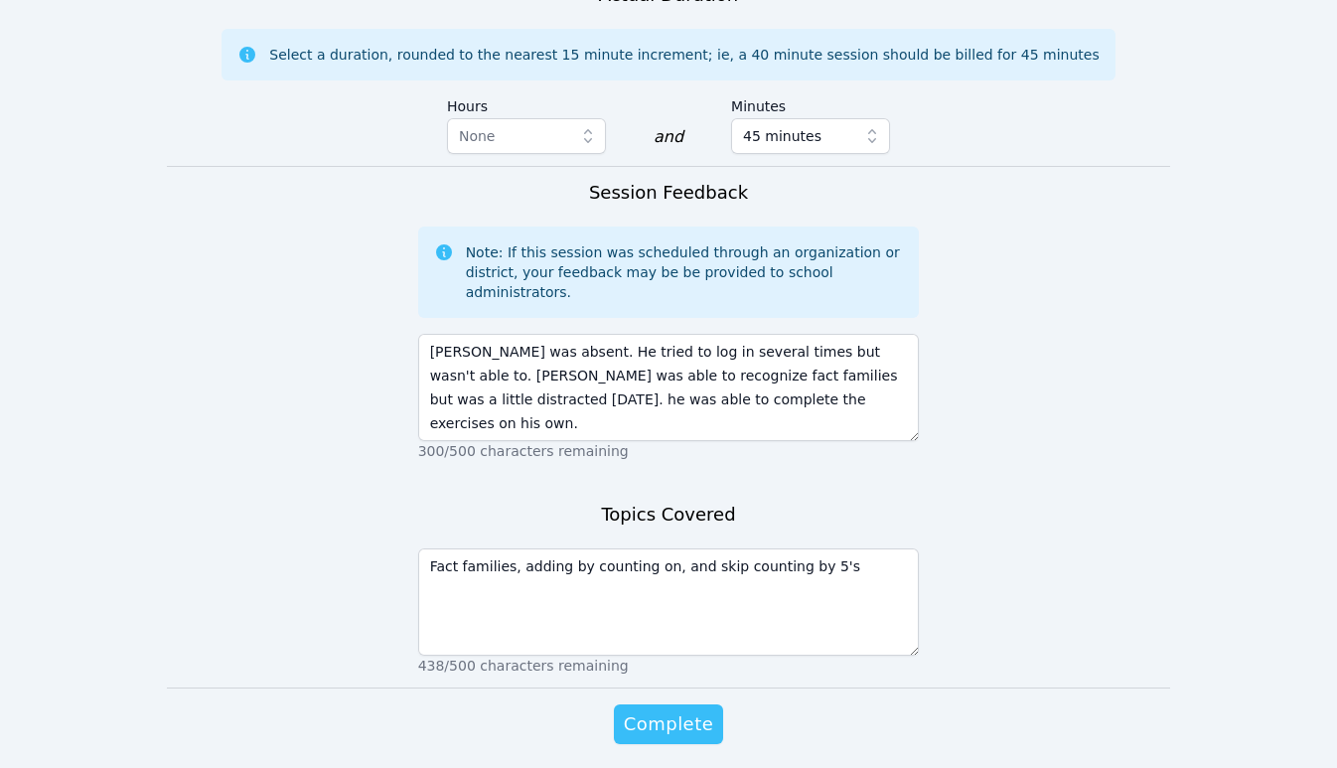
click at [672, 710] on span "Complete" at bounding box center [668, 724] width 89 height 28
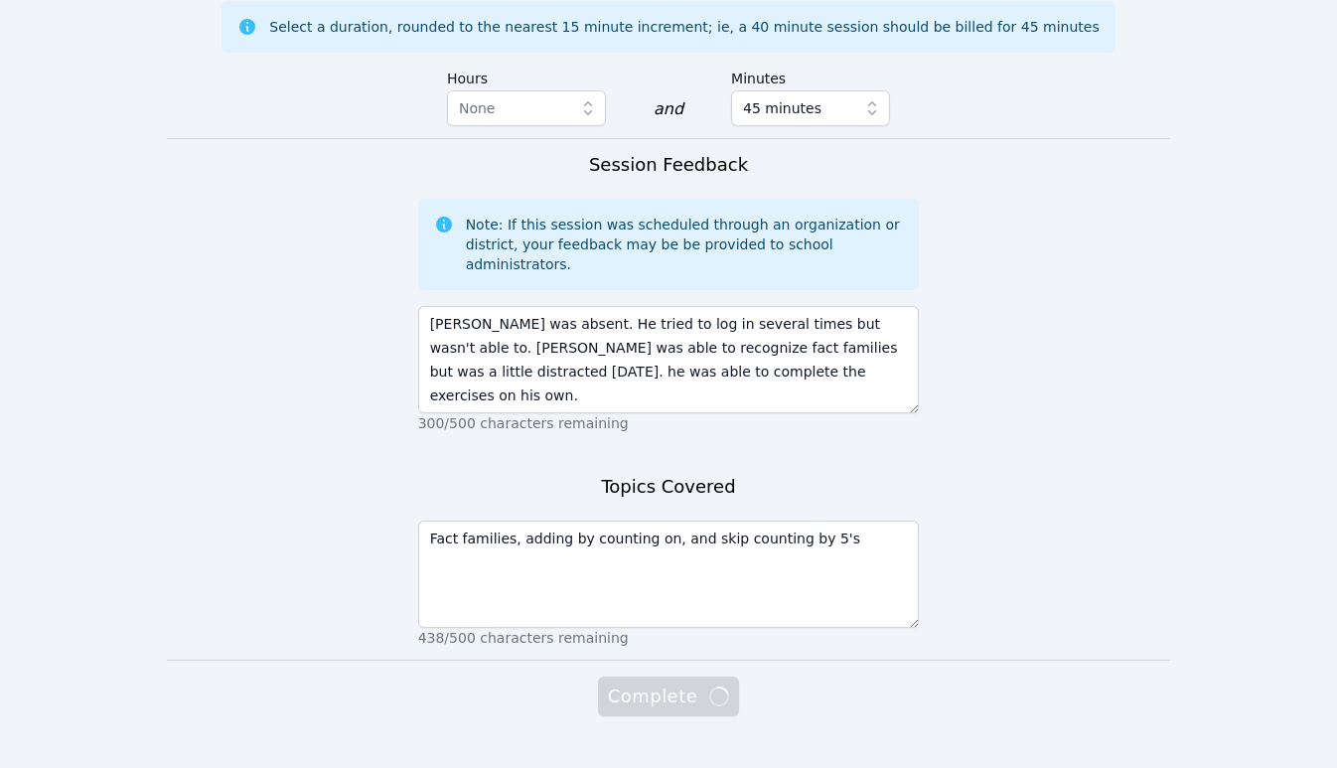
scroll to position [1300, 0]
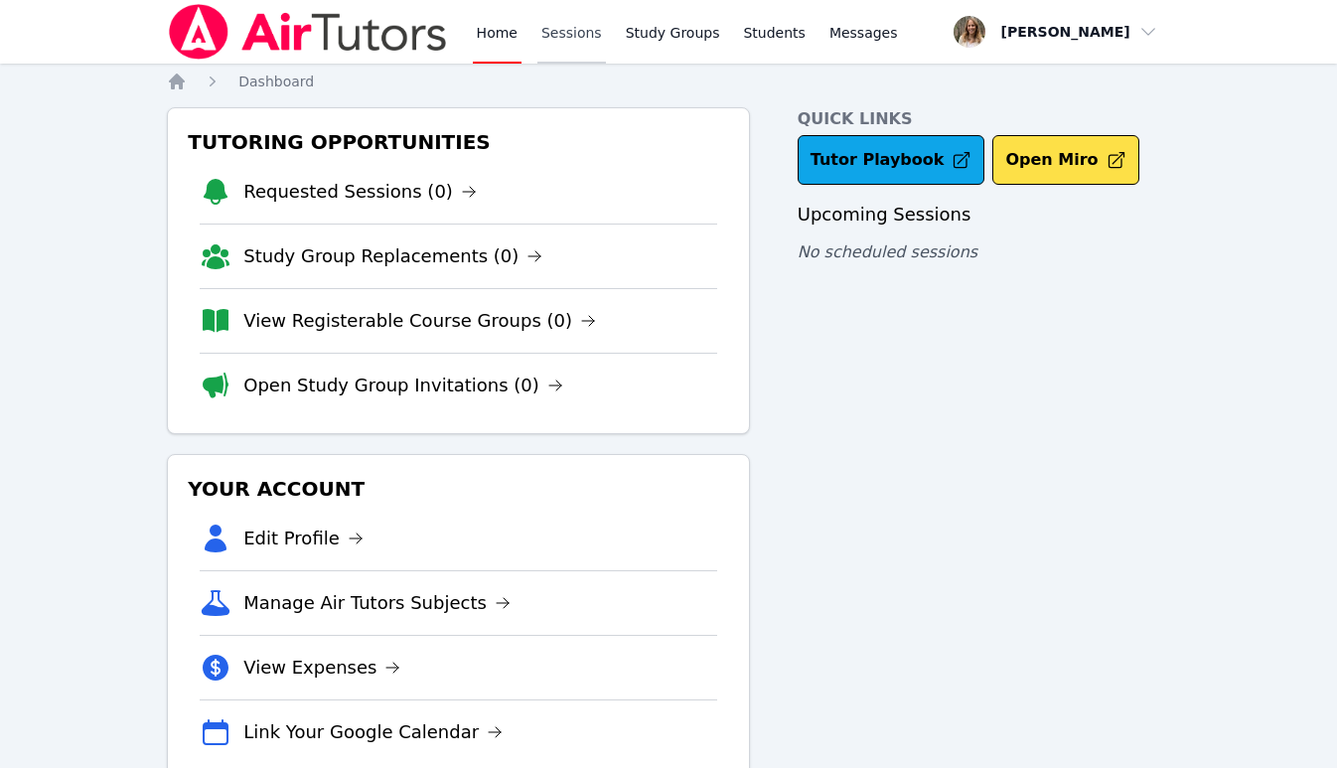
click at [568, 35] on link "Sessions" at bounding box center [571, 32] width 69 height 64
